Goal: Task Accomplishment & Management: Complete application form

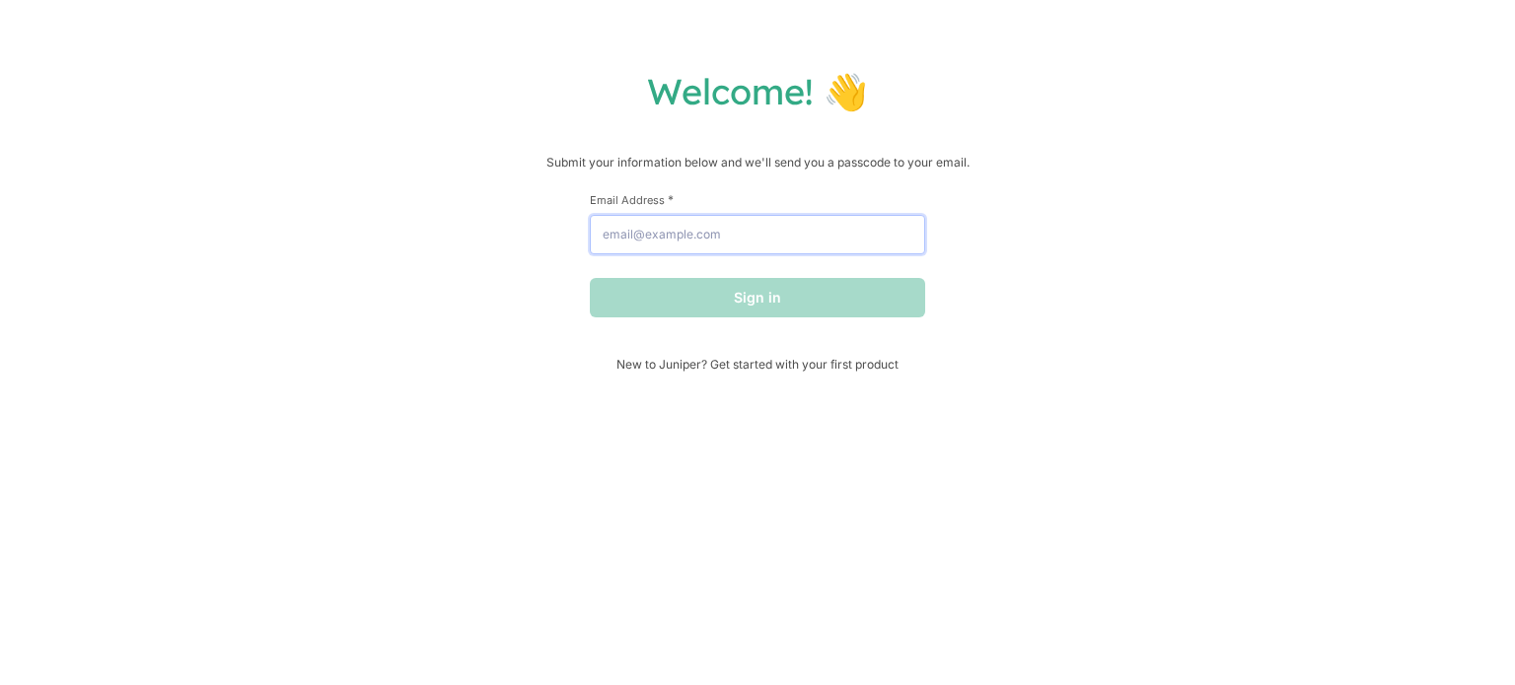
click at [745, 251] on input "Email Address *" at bounding box center [757, 234] width 335 height 39
type input "[EMAIL_ADDRESS][DOMAIN_NAME]"
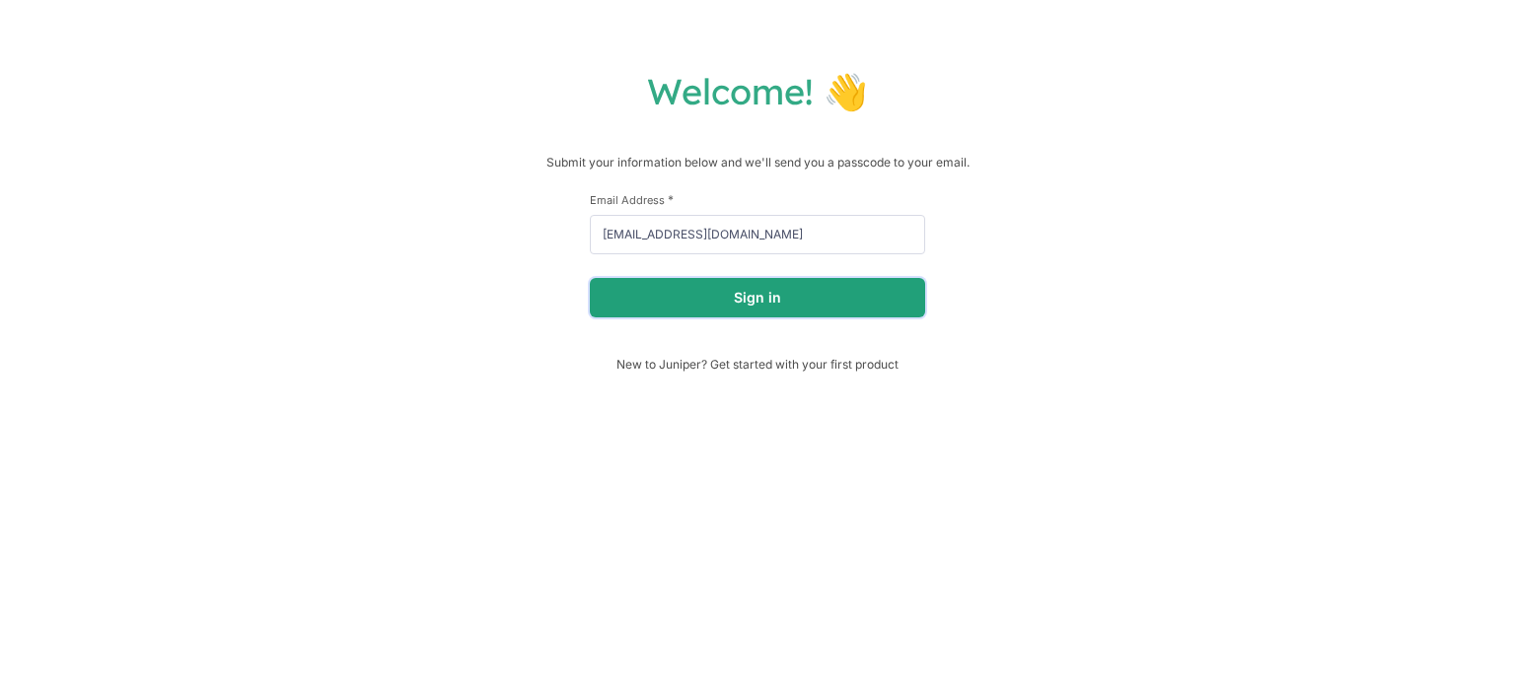
click at [751, 306] on button "Sign in" at bounding box center [757, 297] width 335 height 39
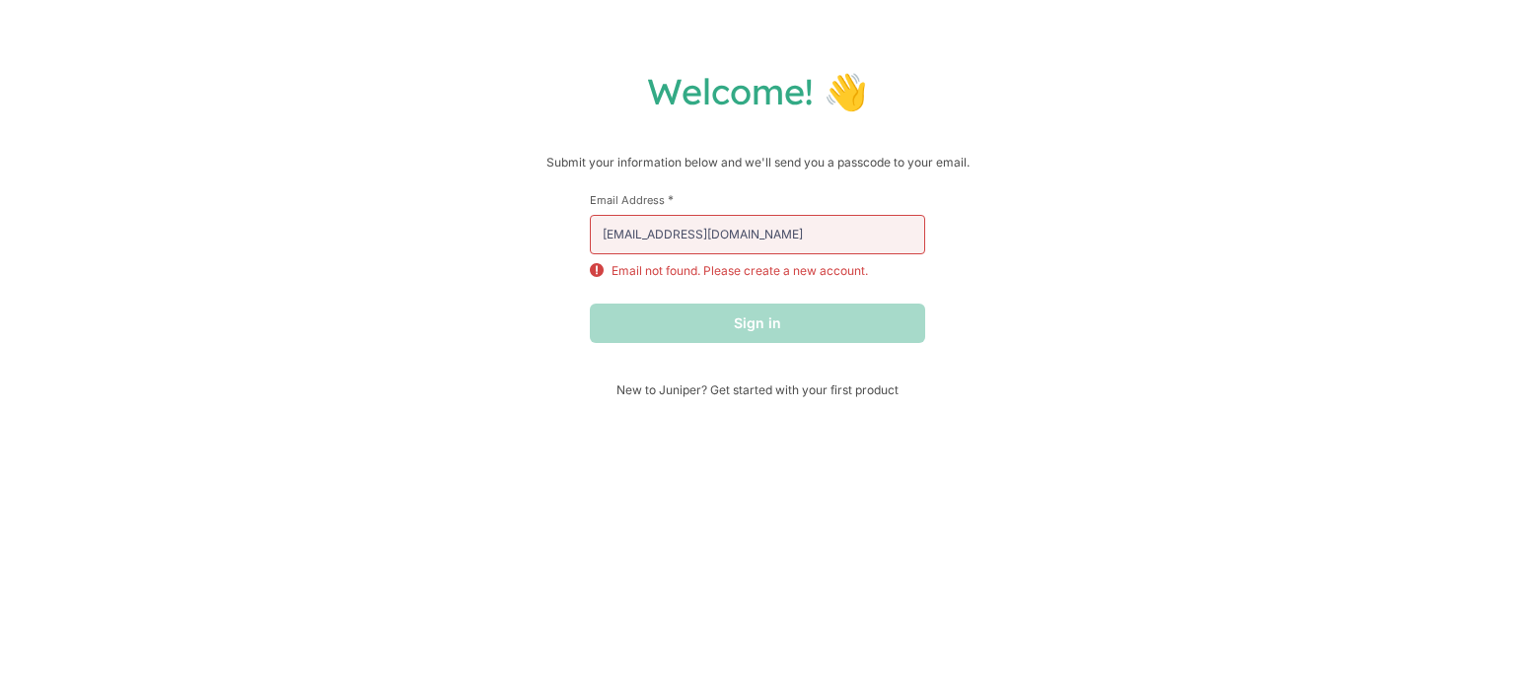
click at [780, 216] on div "Email Address * [EMAIL_ADDRESS][DOMAIN_NAME] Email not found. Please create a n…" at bounding box center [757, 236] width 335 height 88
click at [785, 238] on input "[EMAIL_ADDRESS][DOMAIN_NAME]" at bounding box center [757, 234] width 335 height 39
drag, startPoint x: 785, startPoint y: 253, endPoint x: 740, endPoint y: 319, distance: 79.3
click at [740, 319] on div "Sign in" at bounding box center [757, 323] width 335 height 39
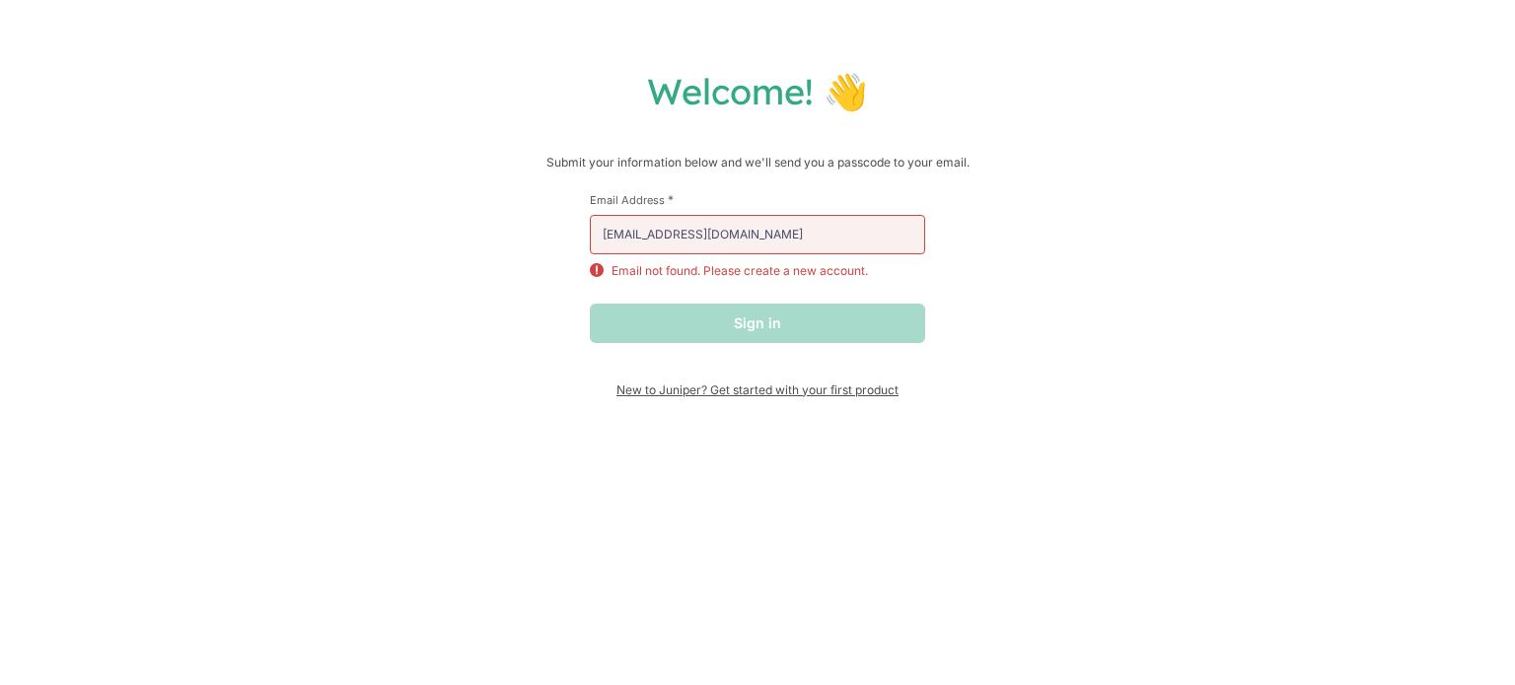
click at [707, 395] on span "New to Juniper? Get started with your first product" at bounding box center [757, 390] width 335 height 15
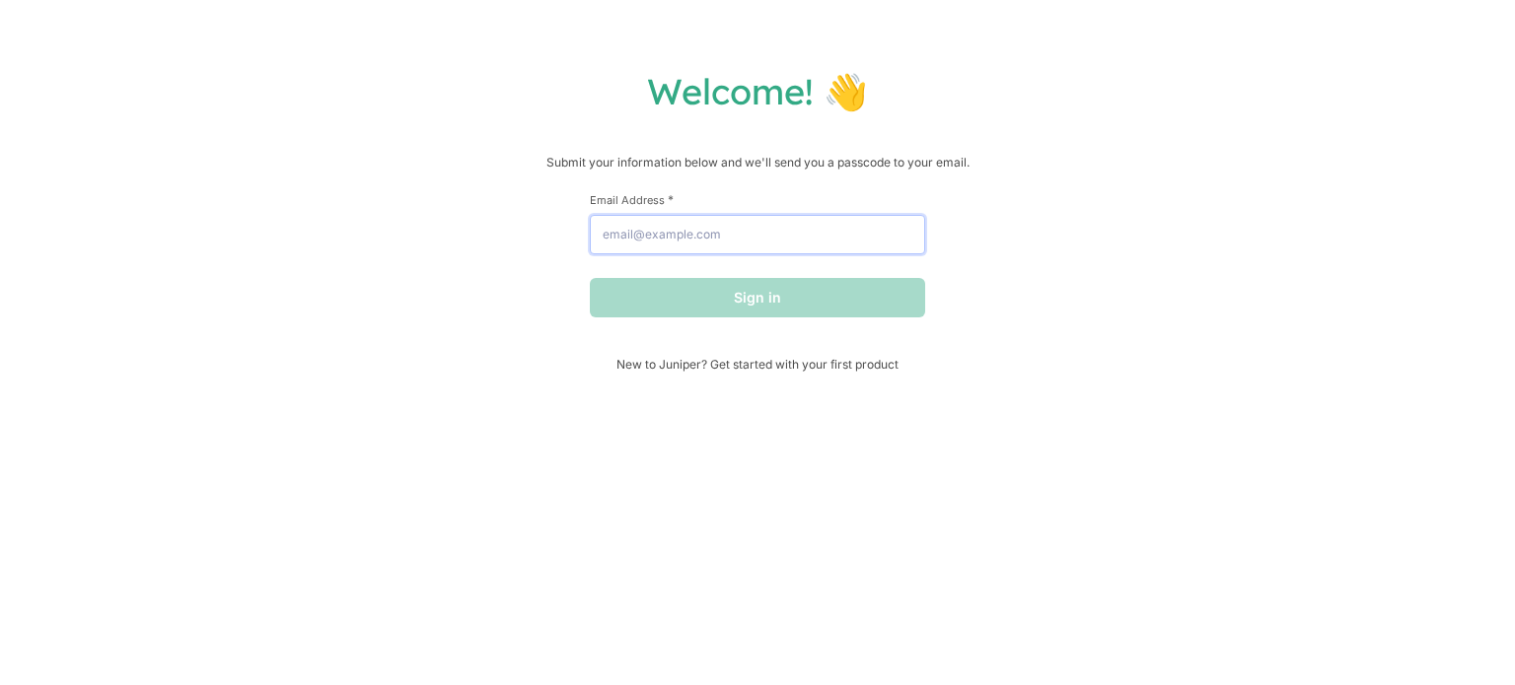
click at [672, 241] on input "Email Address *" at bounding box center [757, 234] width 335 height 39
type input "[EMAIL_ADDRESS][DOMAIN_NAME]"
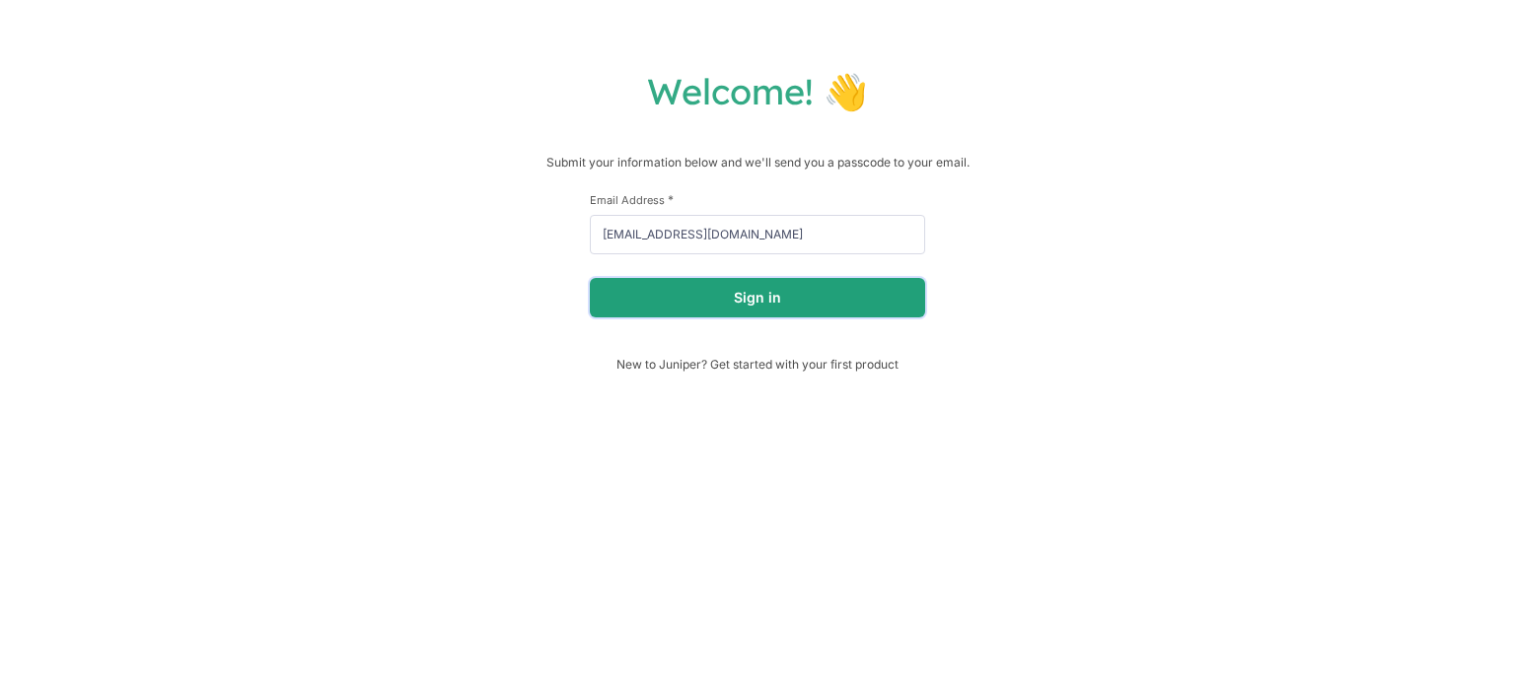
click at [776, 318] on button "Sign in" at bounding box center [757, 297] width 335 height 39
